Goal: Information Seeking & Learning: Find specific fact

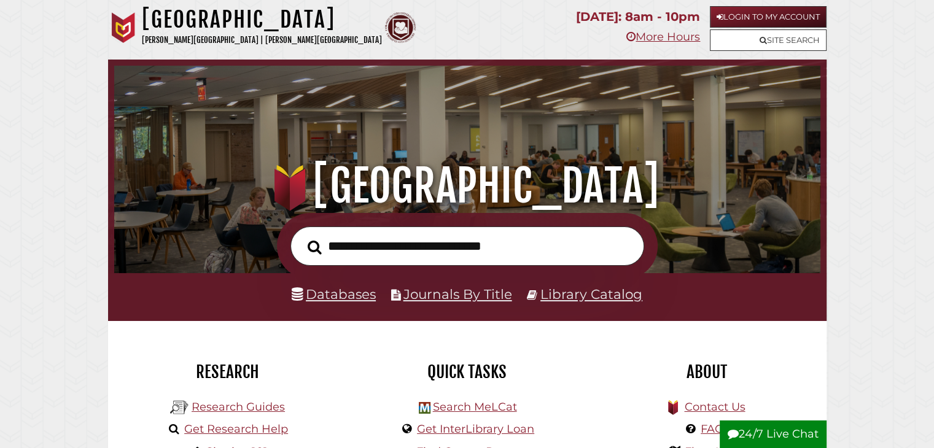
scroll to position [233, 700]
click at [769, 14] on link "Login to My Account" at bounding box center [768, 16] width 117 height 21
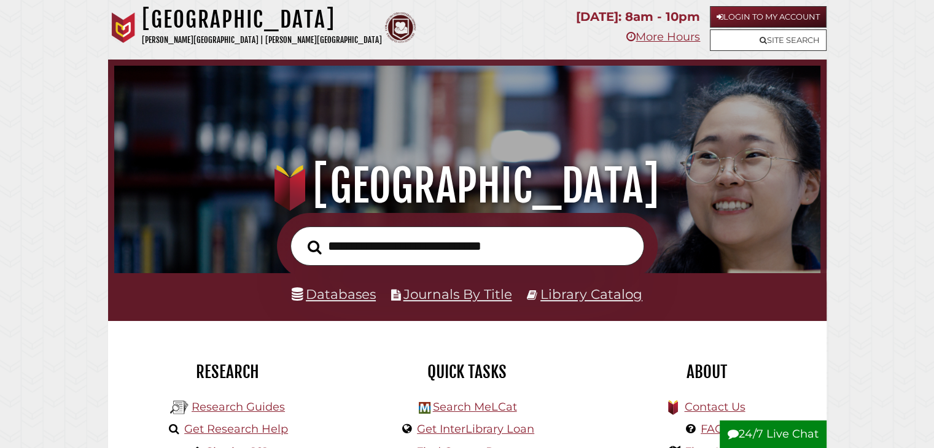
scroll to position [233, 700]
type input "**********"
click at [301, 236] on button "Search" at bounding box center [314, 246] width 26 height 21
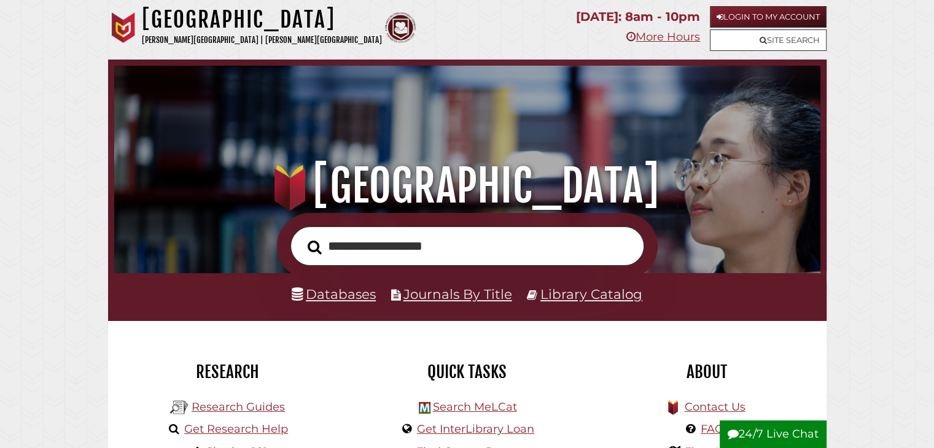
scroll to position [233, 700]
click at [788, 45] on link "Site Search" at bounding box center [768, 39] width 117 height 21
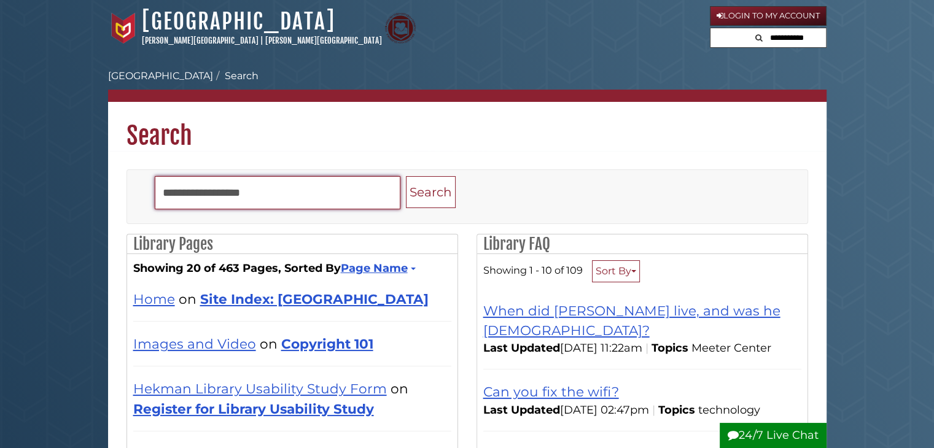
click at [293, 196] on input "Search" at bounding box center [278, 192] width 246 height 33
type input "**********"
click at [406, 176] on button "Search" at bounding box center [431, 192] width 50 height 33
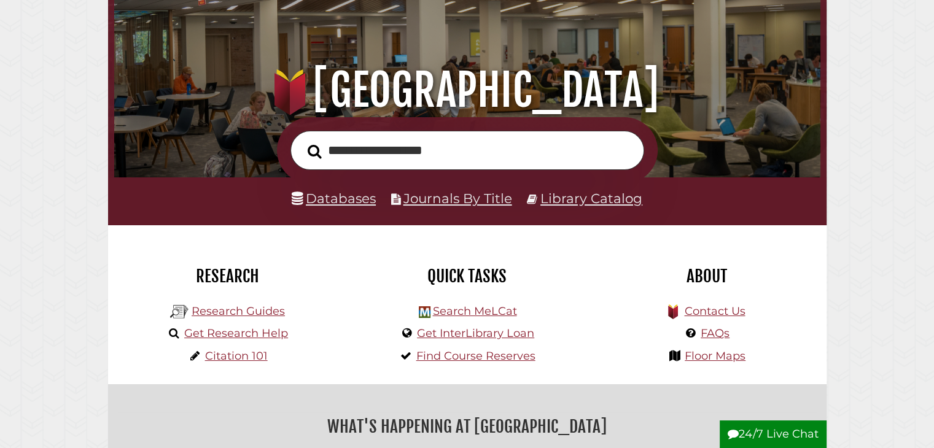
scroll to position [107, 0]
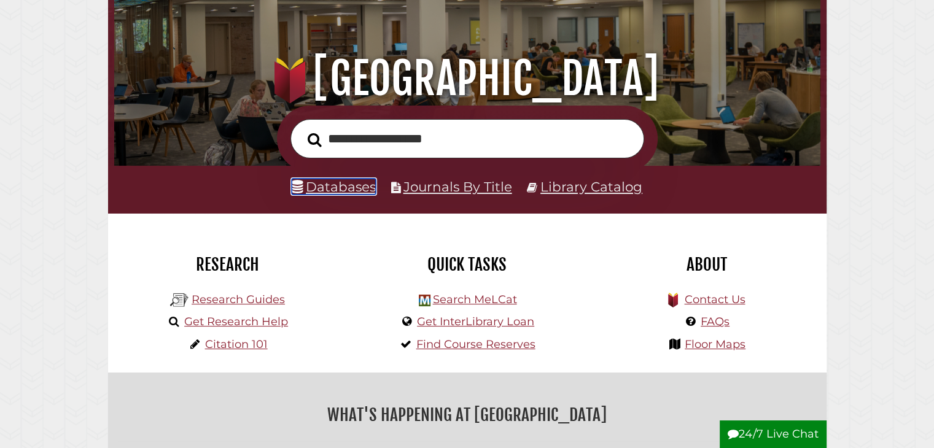
click at [349, 190] on link "Databases" at bounding box center [334, 187] width 84 height 16
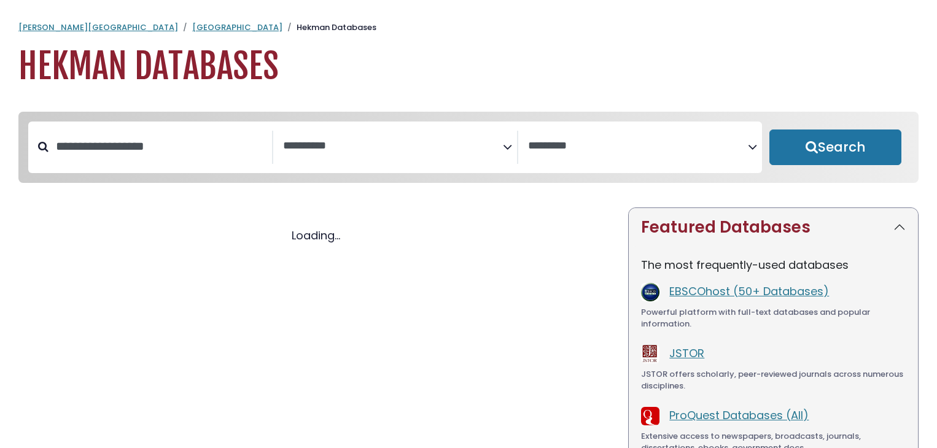
select select "Database Subject Filter"
select select "Database Vendors Filter"
select select "Database Subject Filter"
select select "Database Vendors Filter"
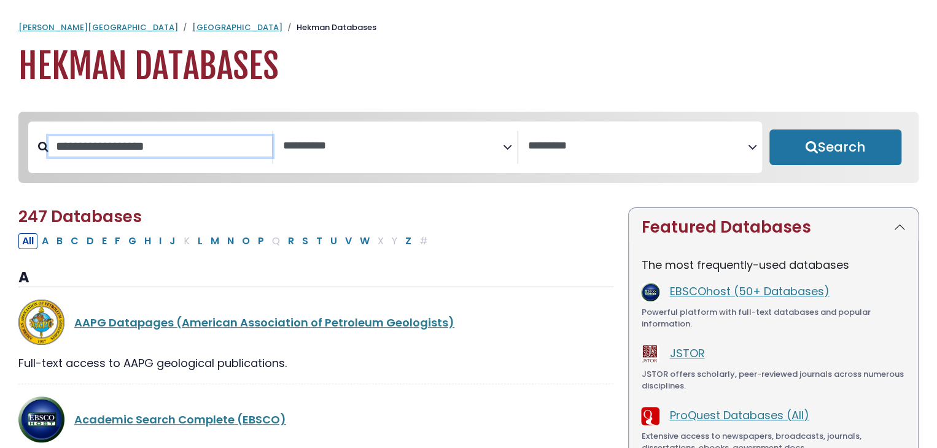
click at [149, 145] on input "Search database by title or keyword" at bounding box center [159, 146] width 223 height 20
type input "**********"
click at [769, 130] on button "Search" at bounding box center [835, 148] width 132 height 36
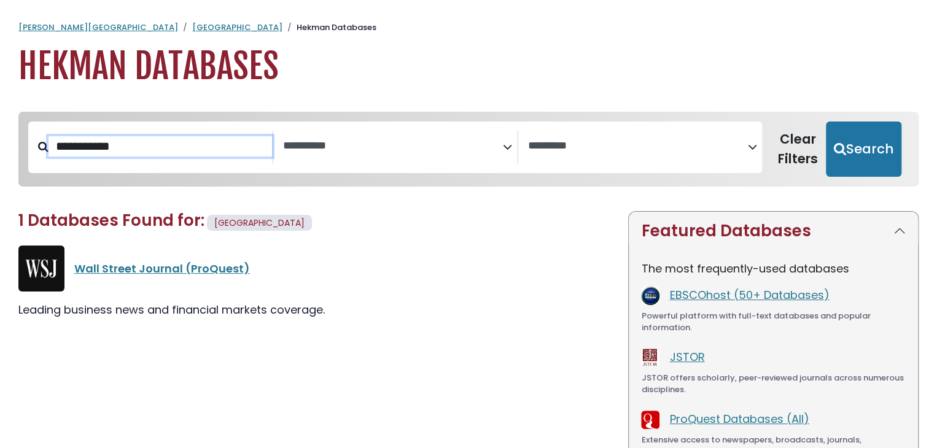
select select "Database Subject Filter"
select select "Database Vendors Filter"
click at [165, 268] on link "Wall Street Journal (ProQuest)" at bounding box center [162, 268] width 176 height 15
